Goal: Find specific page/section: Find specific page/section

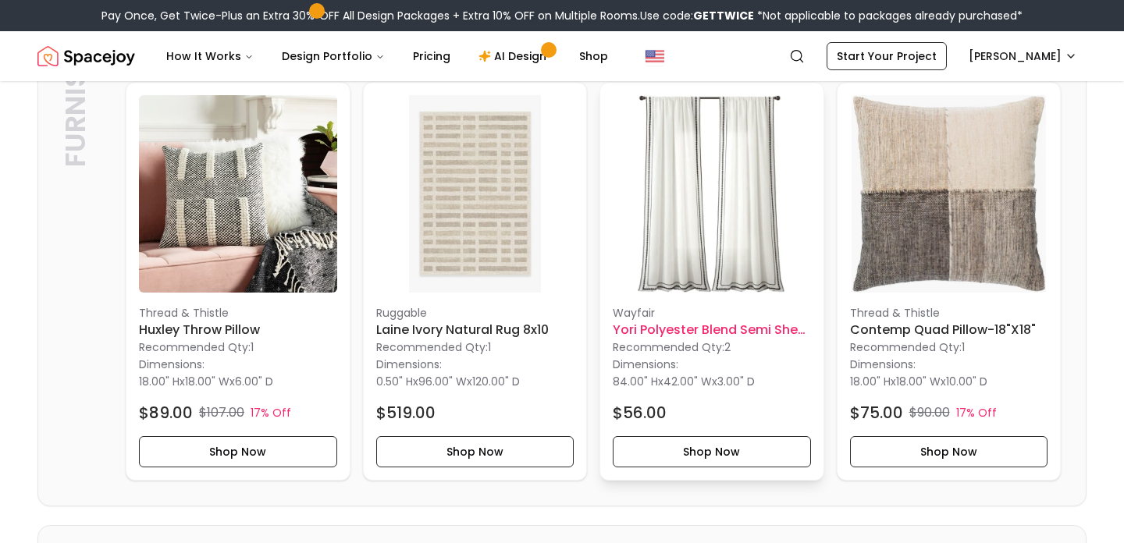
scroll to position [3463, 0]
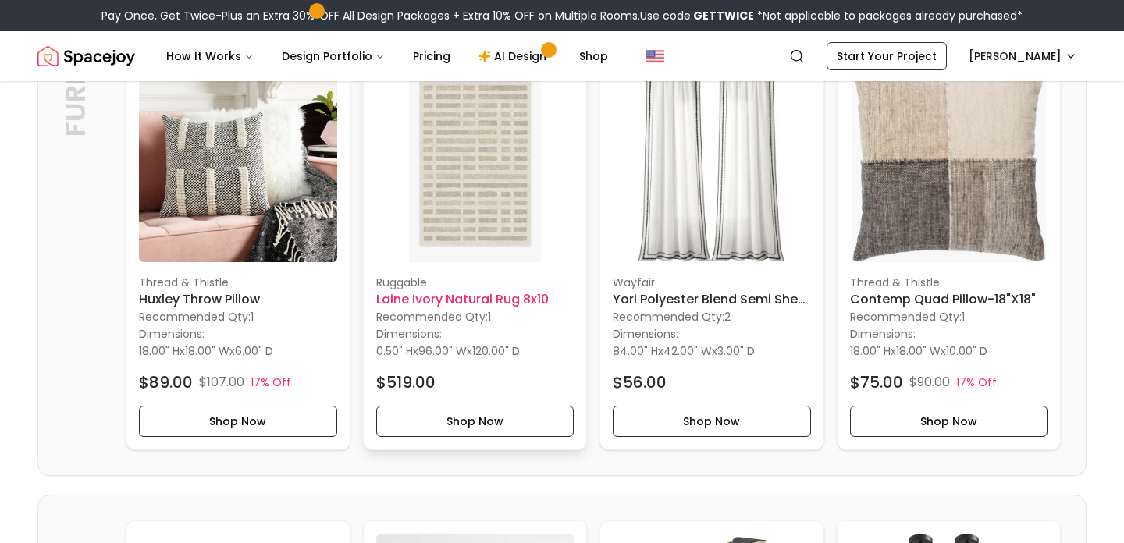
click at [465, 222] on img at bounding box center [475, 164] width 198 height 198
click at [471, 158] on img at bounding box center [475, 164] width 198 height 198
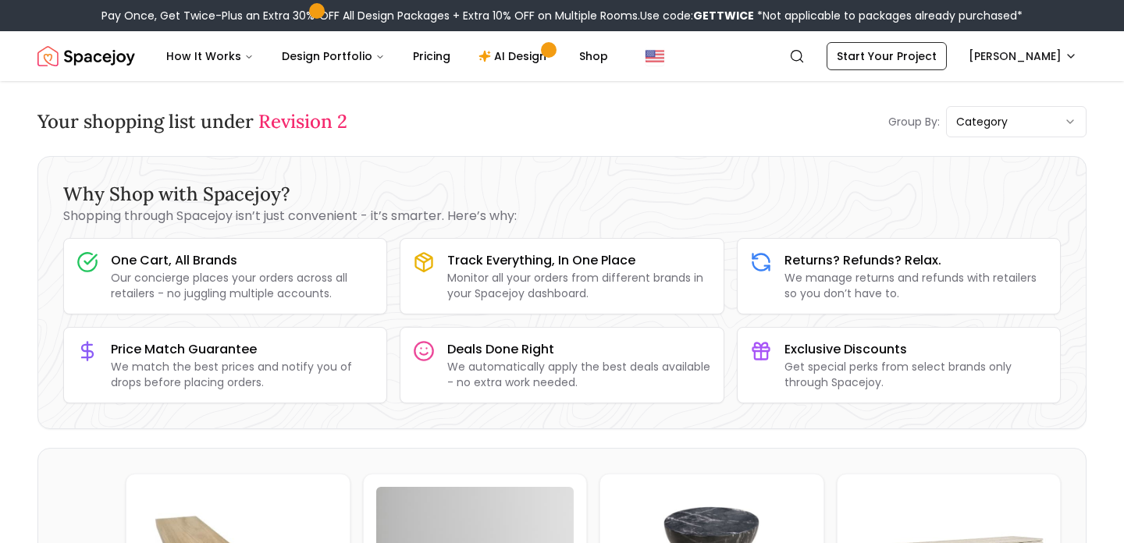
scroll to position [0, 0]
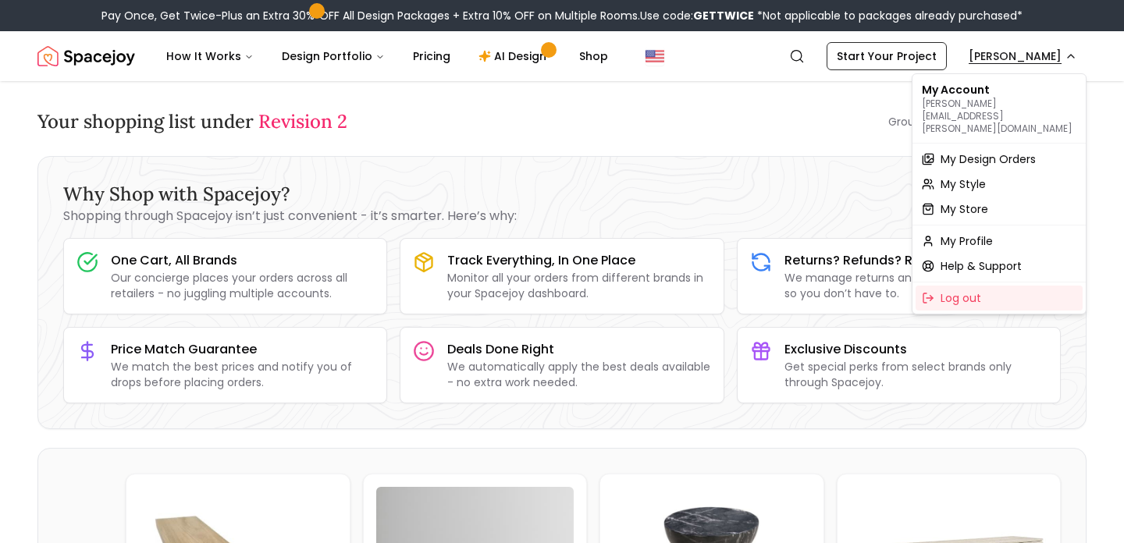
click at [973, 147] on div "My Design Orders" at bounding box center [999, 159] width 167 height 25
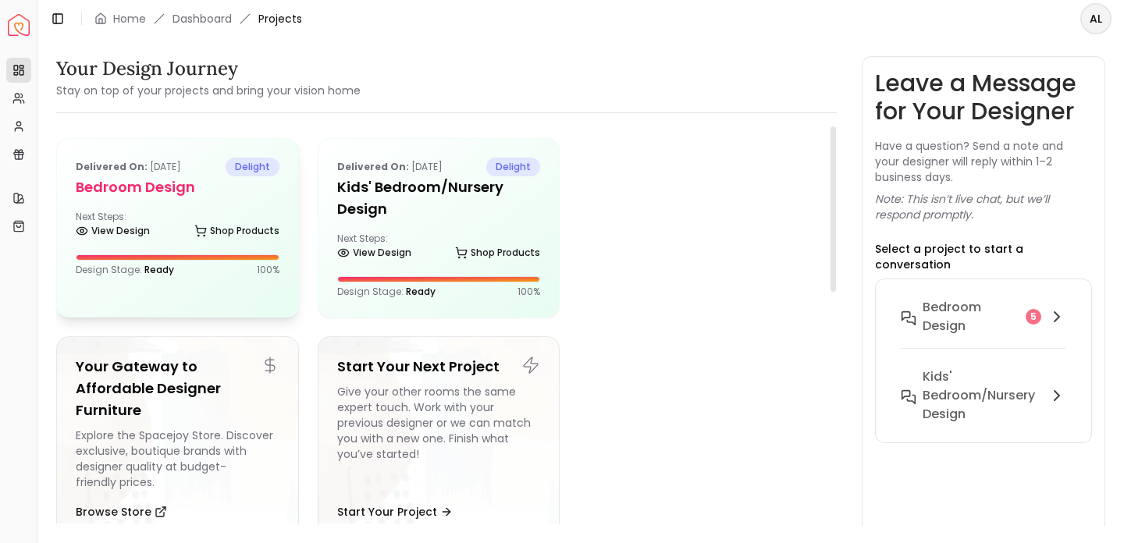
click at [173, 224] on div "Next Steps: View Design Shop Products" at bounding box center [178, 226] width 204 height 31
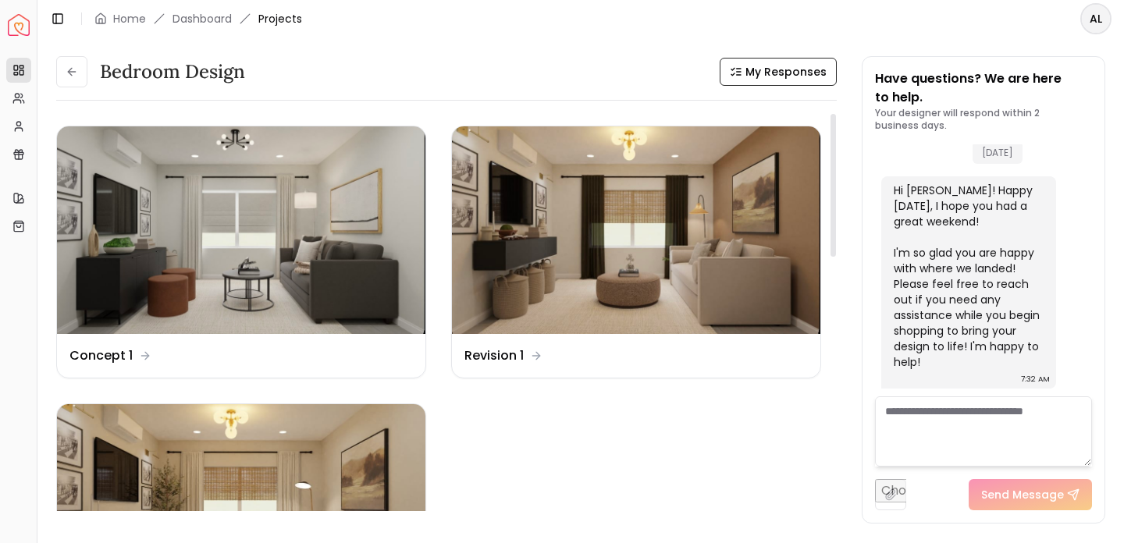
scroll to position [22, 0]
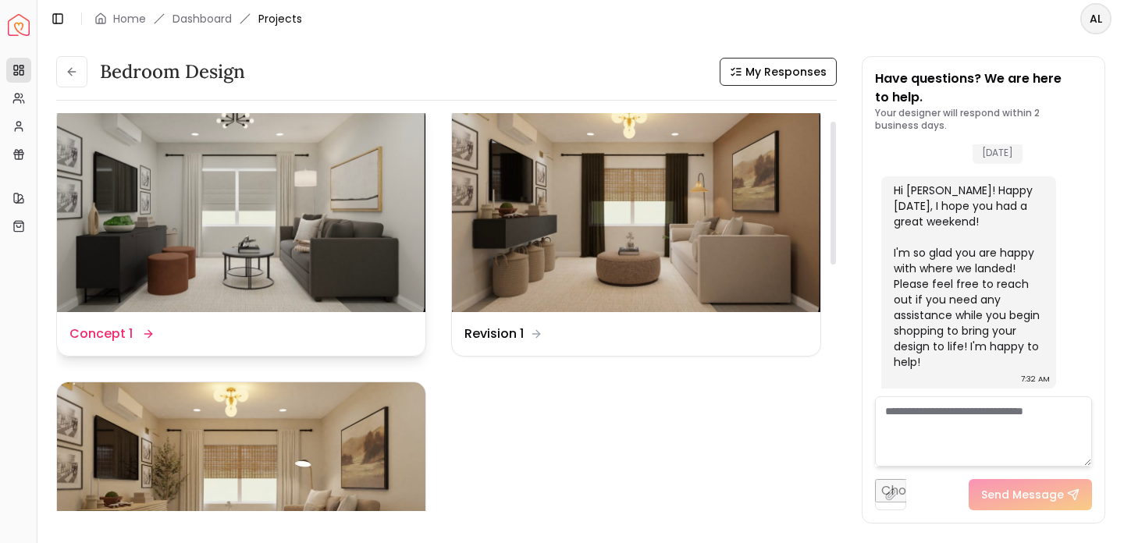
click at [264, 205] on img at bounding box center [241, 209] width 368 height 208
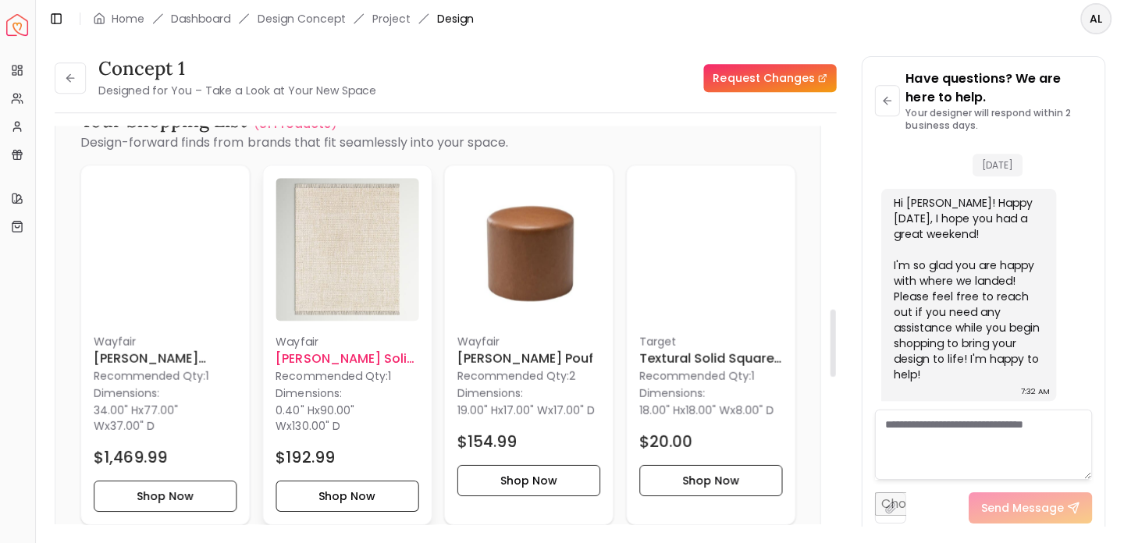
scroll to position [1120, 0]
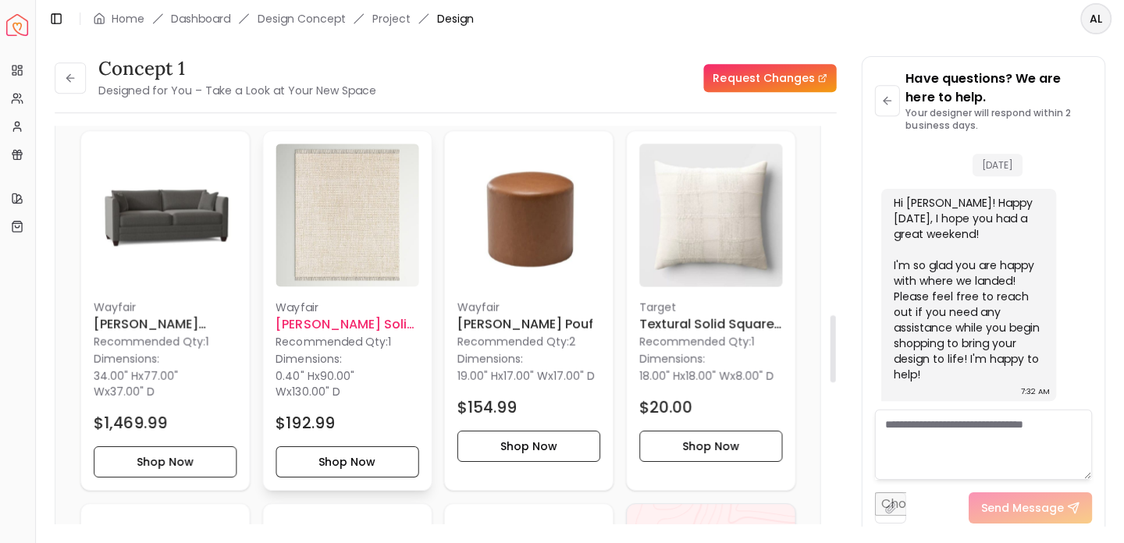
click at [352, 182] on img at bounding box center [348, 215] width 143 height 143
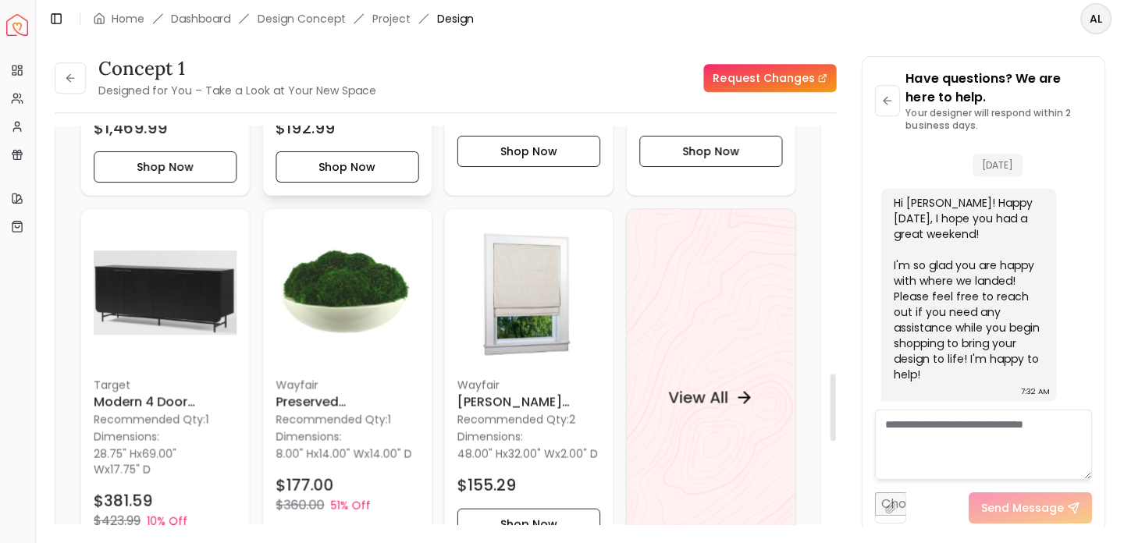
scroll to position [1493, 0]
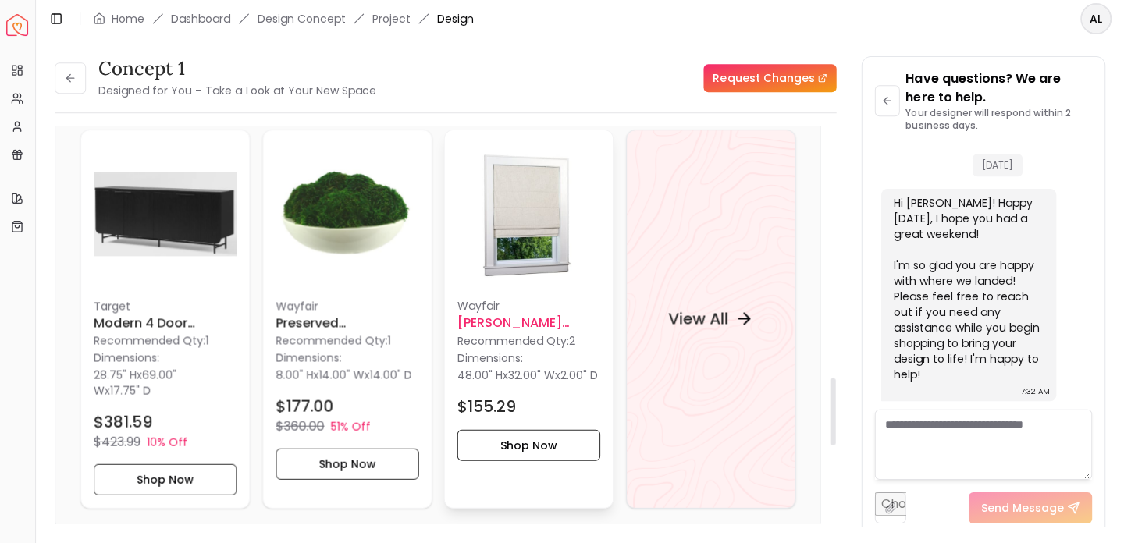
click at [514, 201] on img at bounding box center [529, 214] width 143 height 143
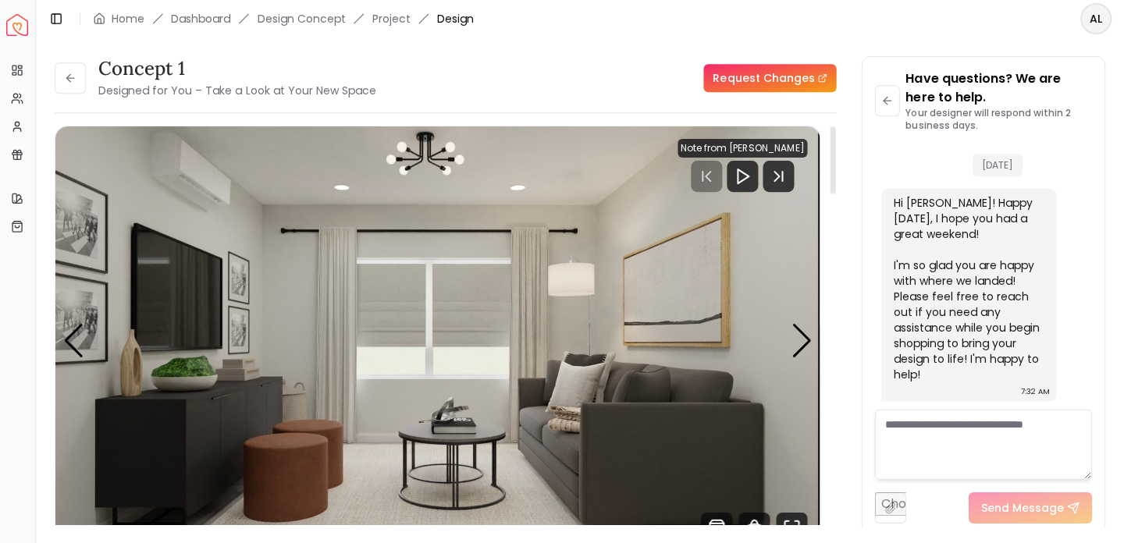
scroll to position [0, 0]
click at [72, 77] on icon at bounding box center [72, 78] width 12 height 12
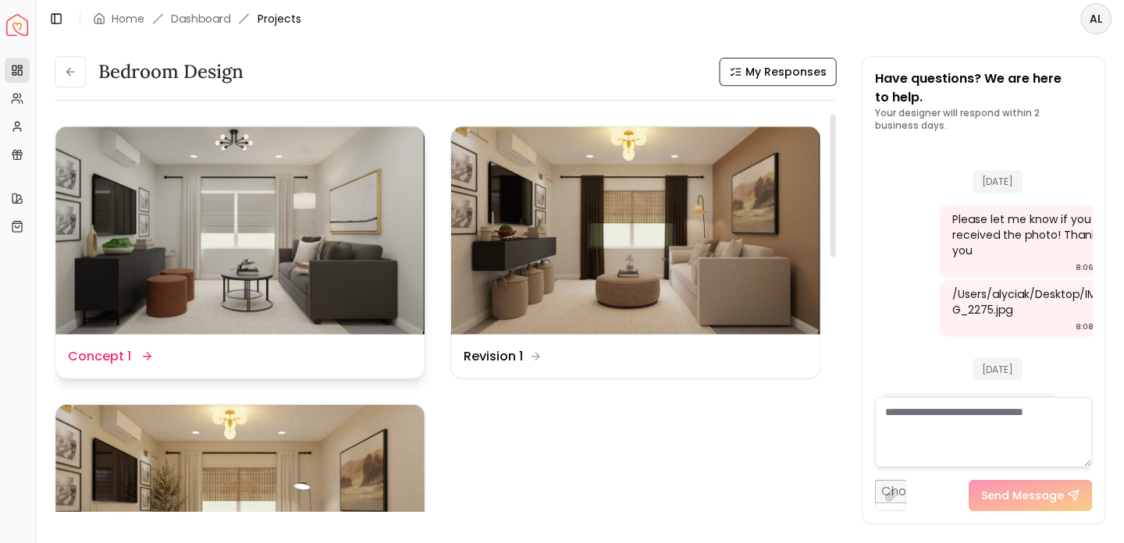
scroll to position [4321, 0]
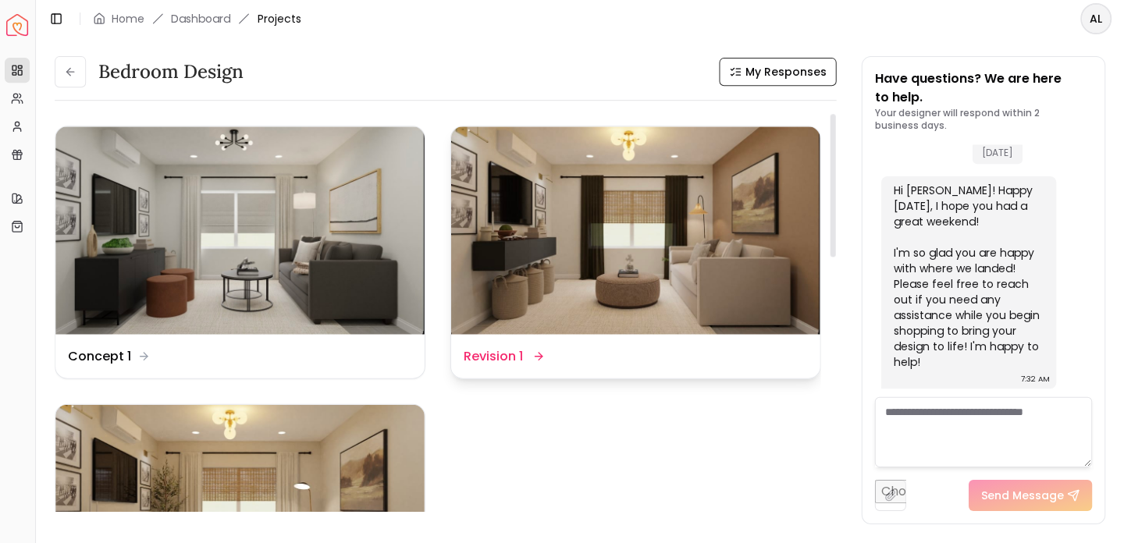
click at [653, 236] on img at bounding box center [636, 230] width 368 height 208
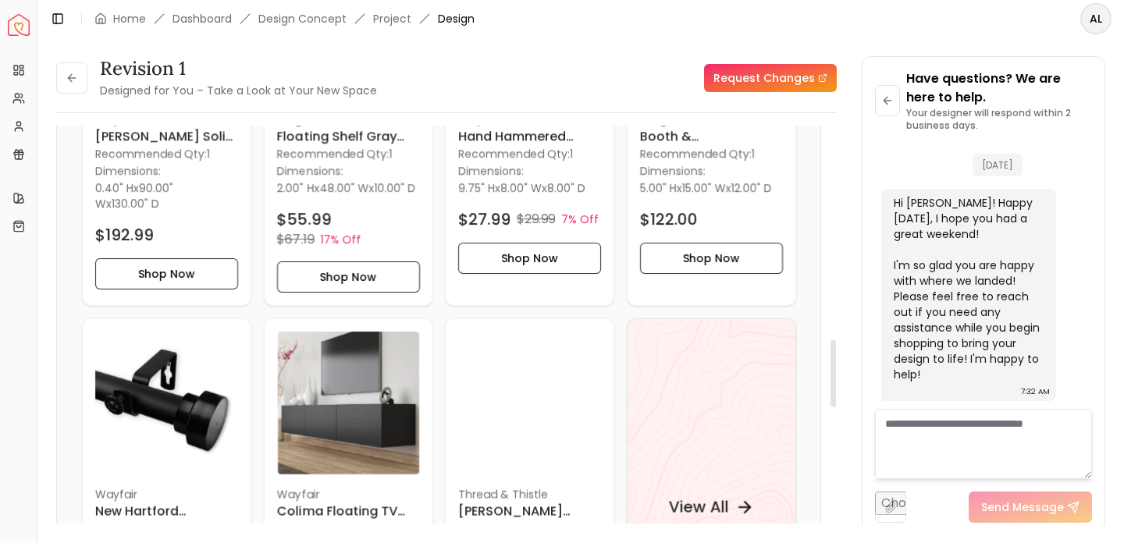
scroll to position [1322, 0]
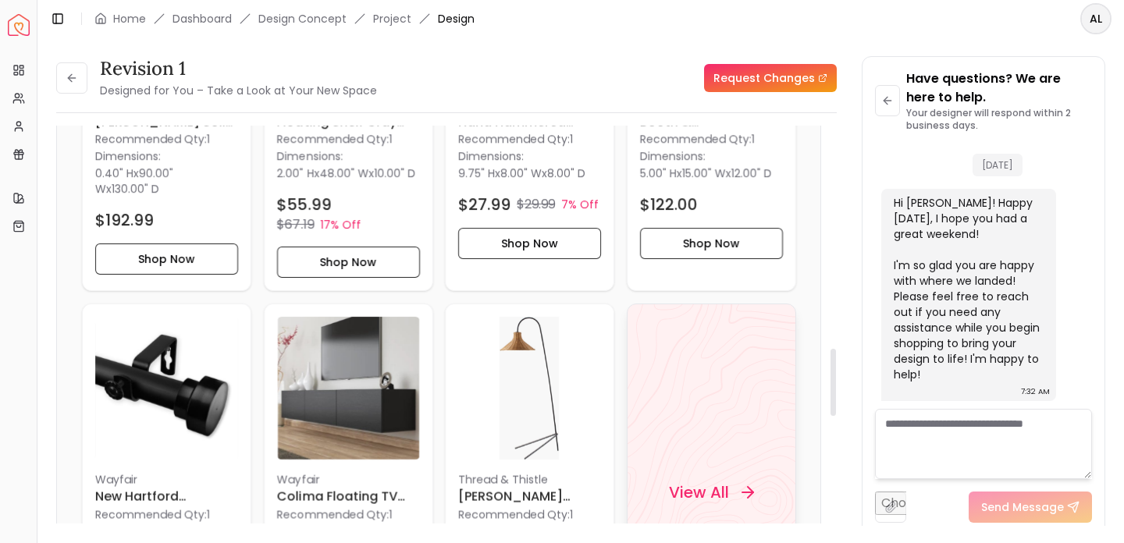
click at [707, 493] on h4 "View All" at bounding box center [698, 493] width 60 height 22
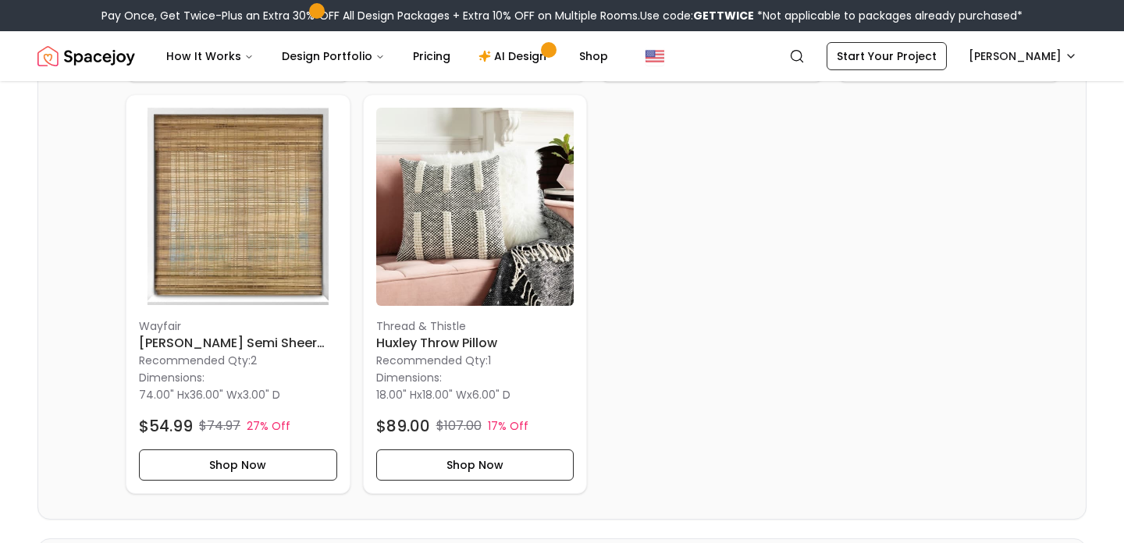
scroll to position [1189, 0]
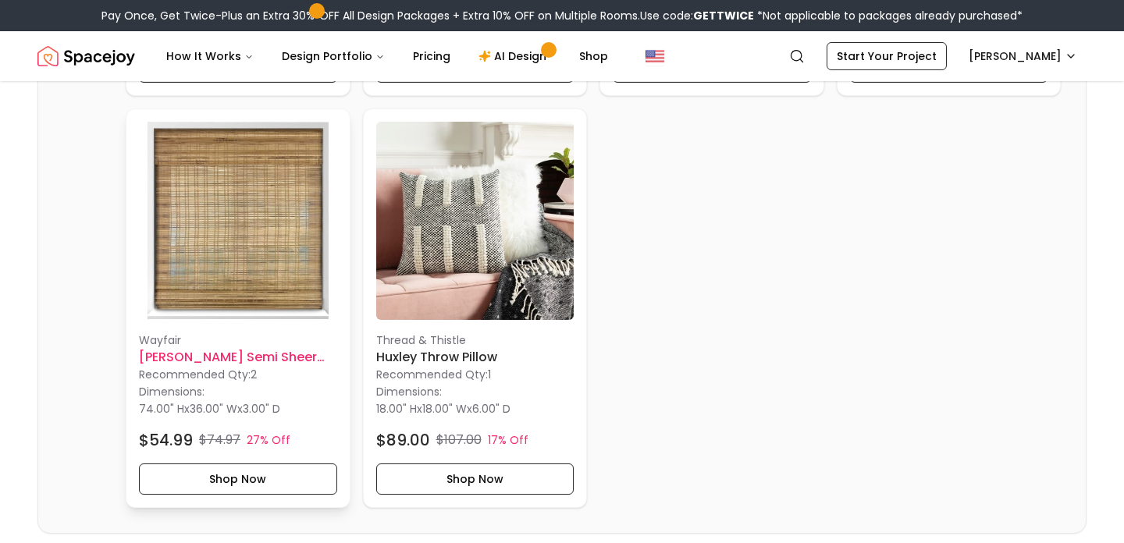
click at [243, 227] on img at bounding box center [238, 221] width 198 height 198
